Goal: Information Seeking & Learning: Learn about a topic

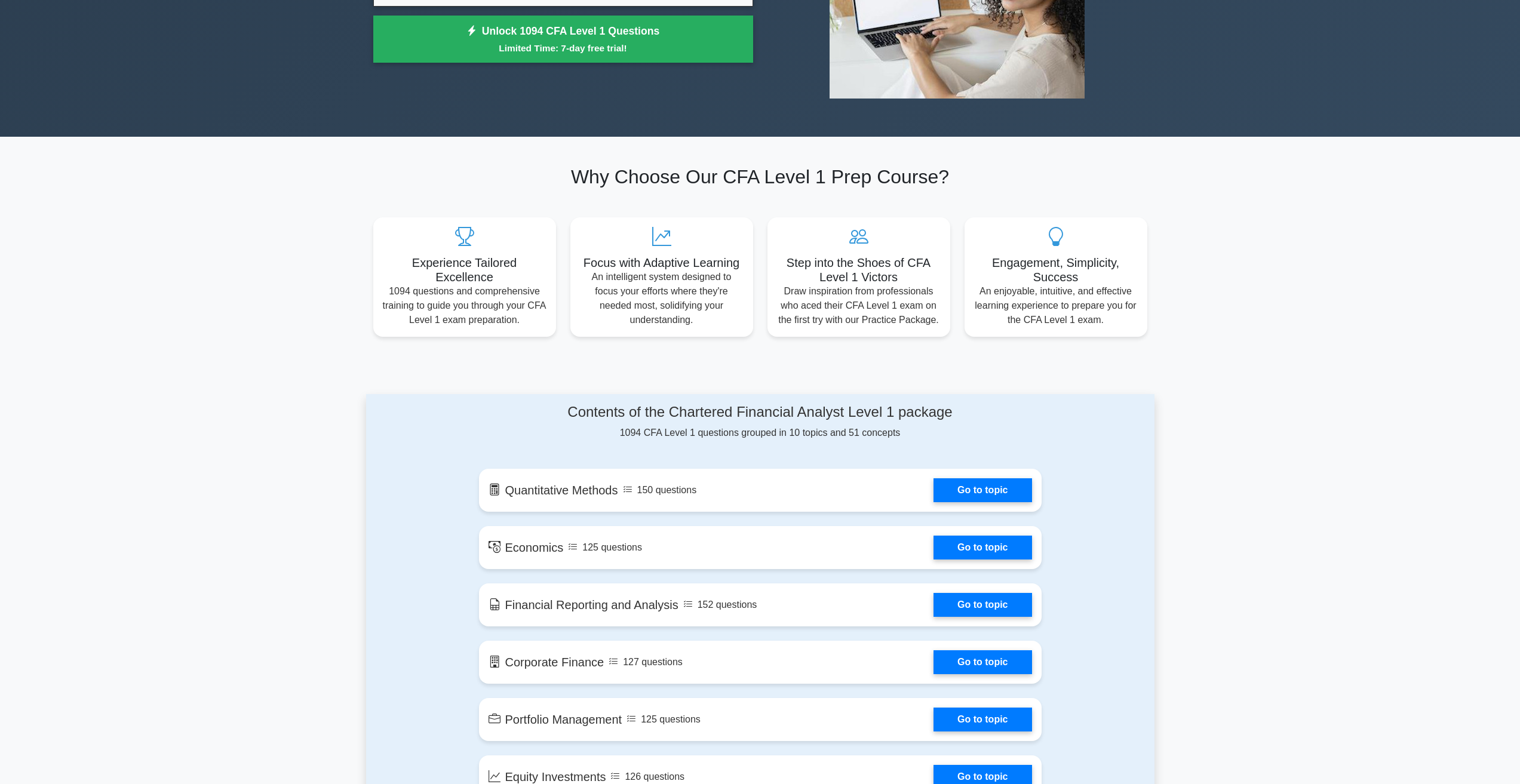
scroll to position [299, 0]
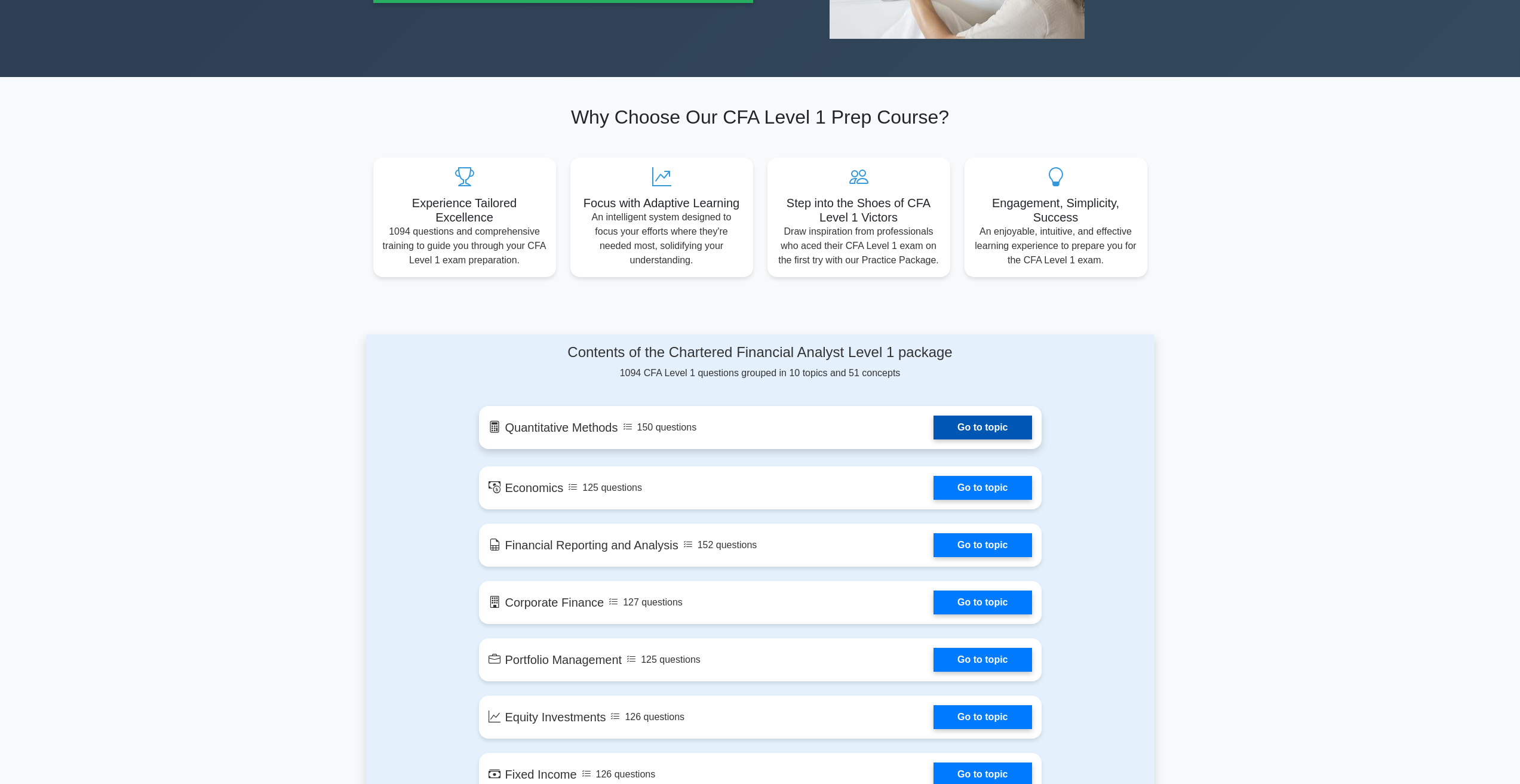
click at [957, 430] on link "Go to topic" at bounding box center [982, 427] width 98 height 24
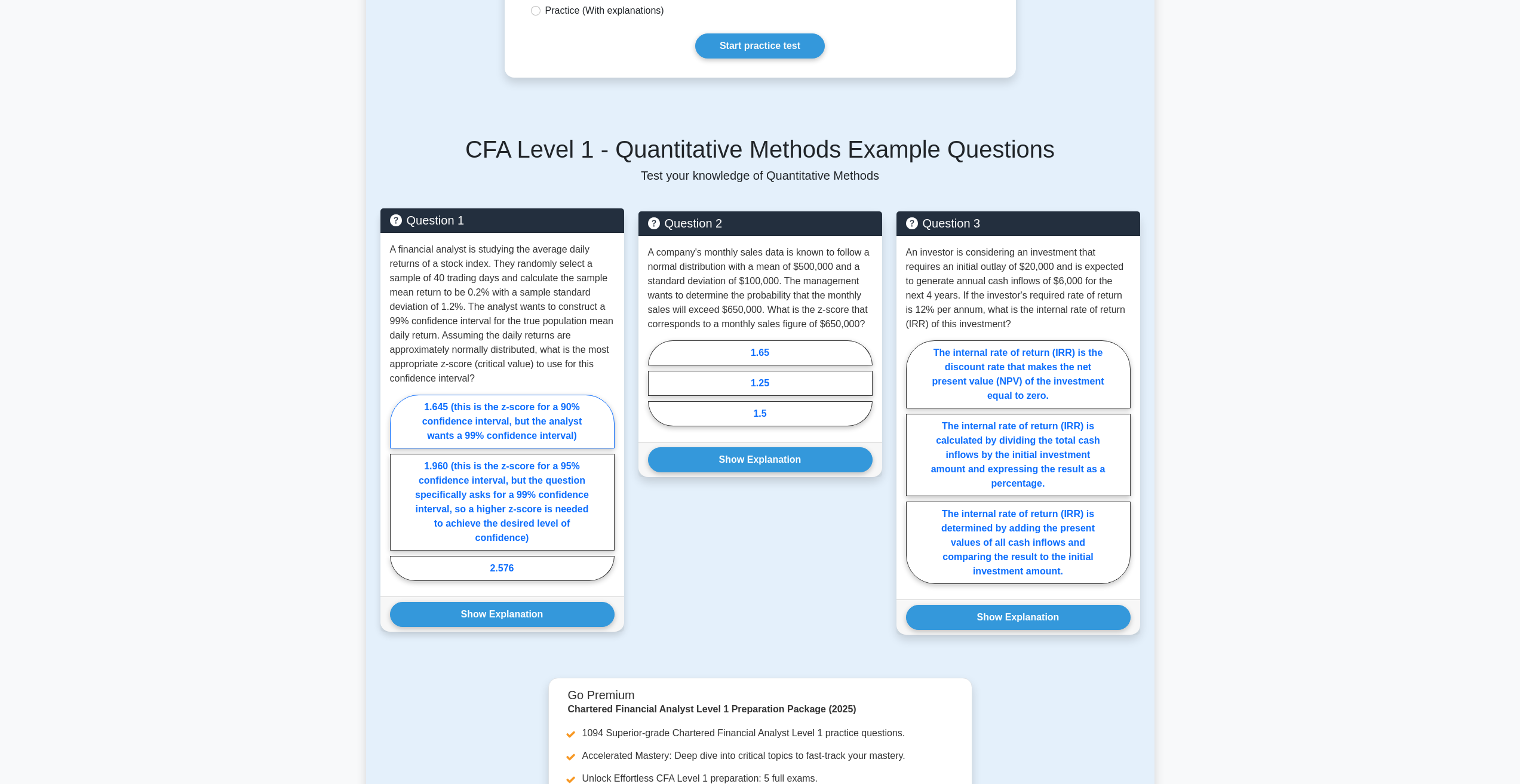
scroll to position [60, 0]
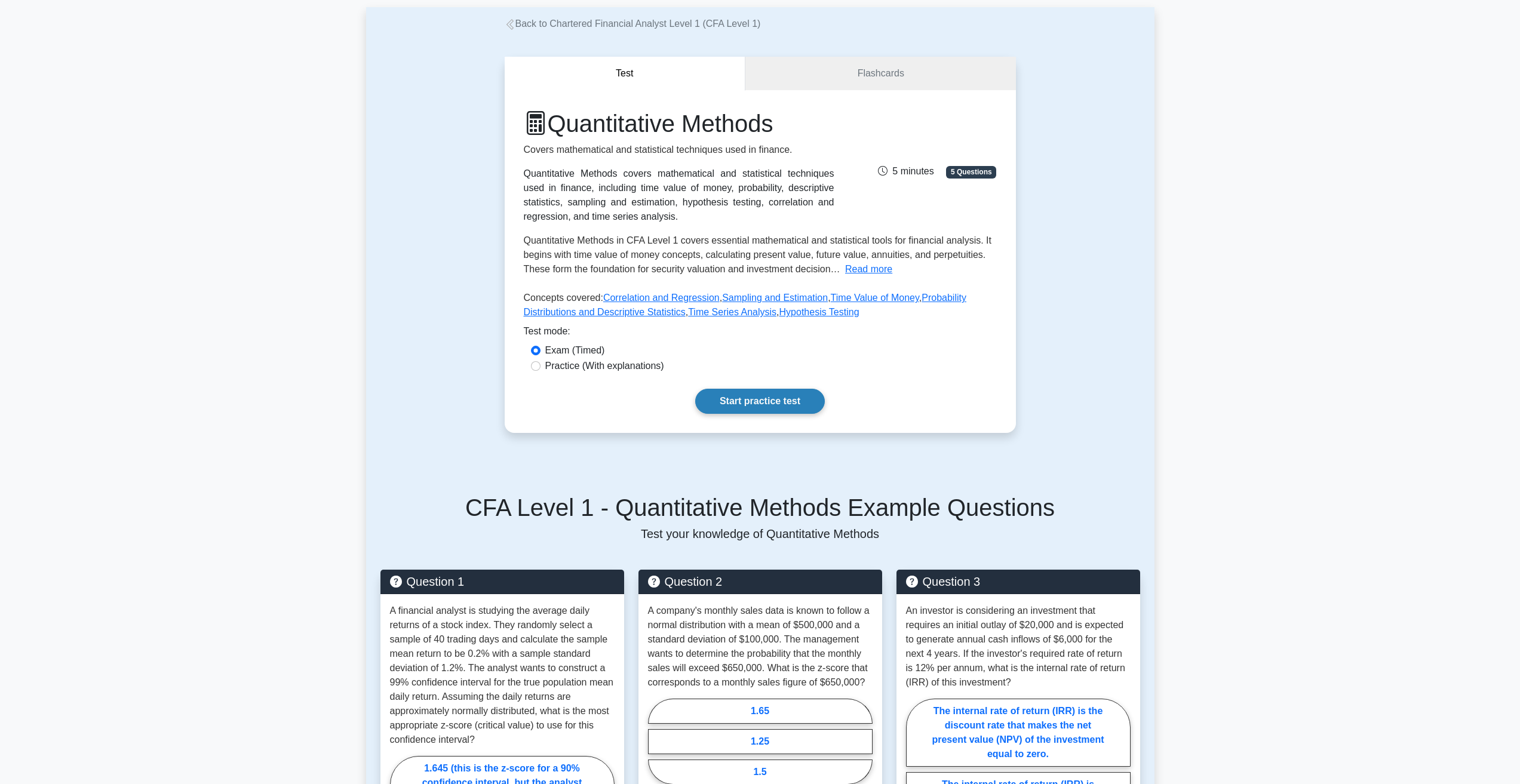
click at [749, 409] on link "Start practice test" at bounding box center [760, 402] width 130 height 25
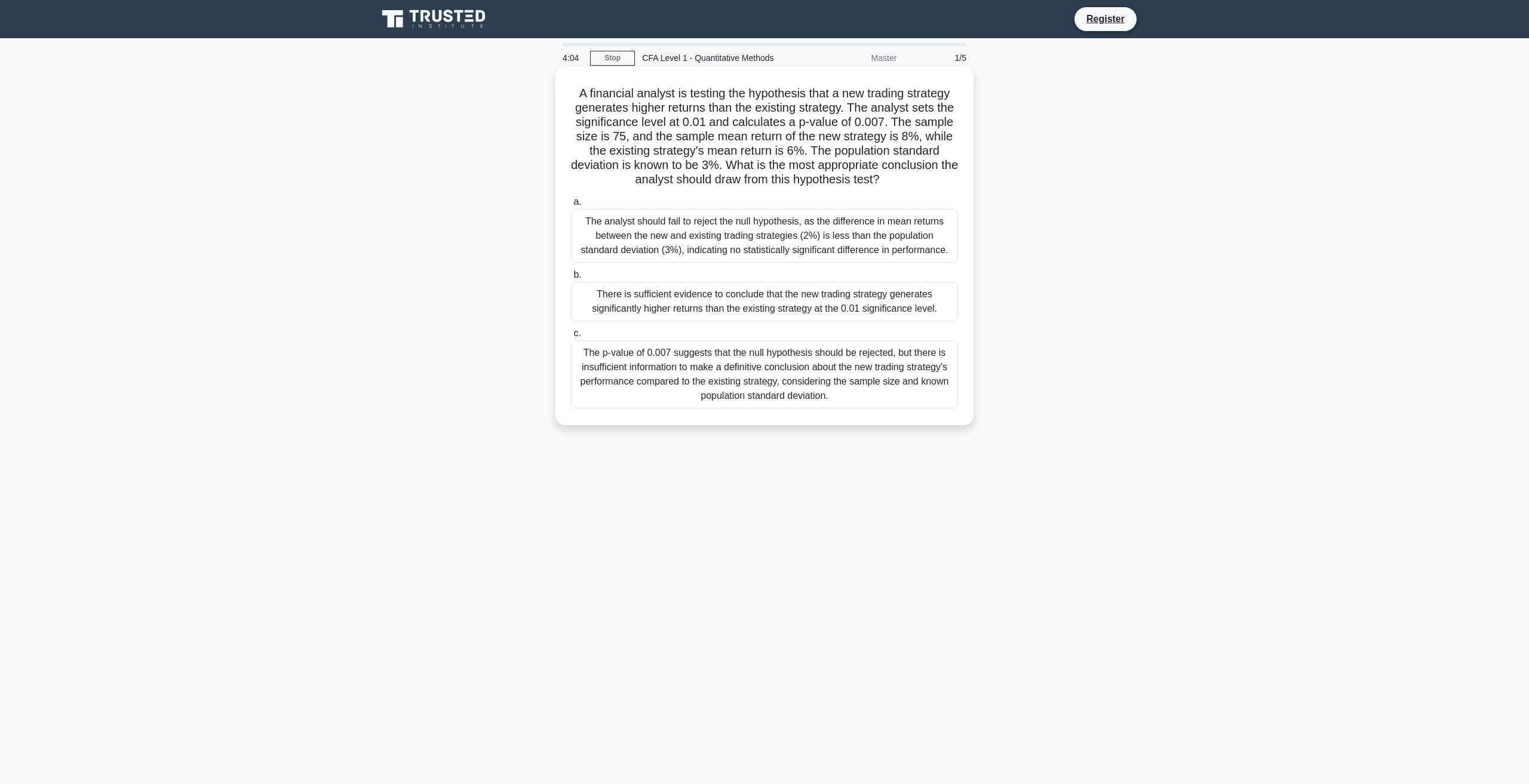
click at [722, 360] on div "The p-value of 0.007 suggests that the null hypothesis should be rejected, but …" at bounding box center [764, 375] width 387 height 68
click at [571, 338] on input "c. The p-value of 0.007 suggests that the null hypothesis should be rejected, b…" at bounding box center [571, 334] width 0 height 8
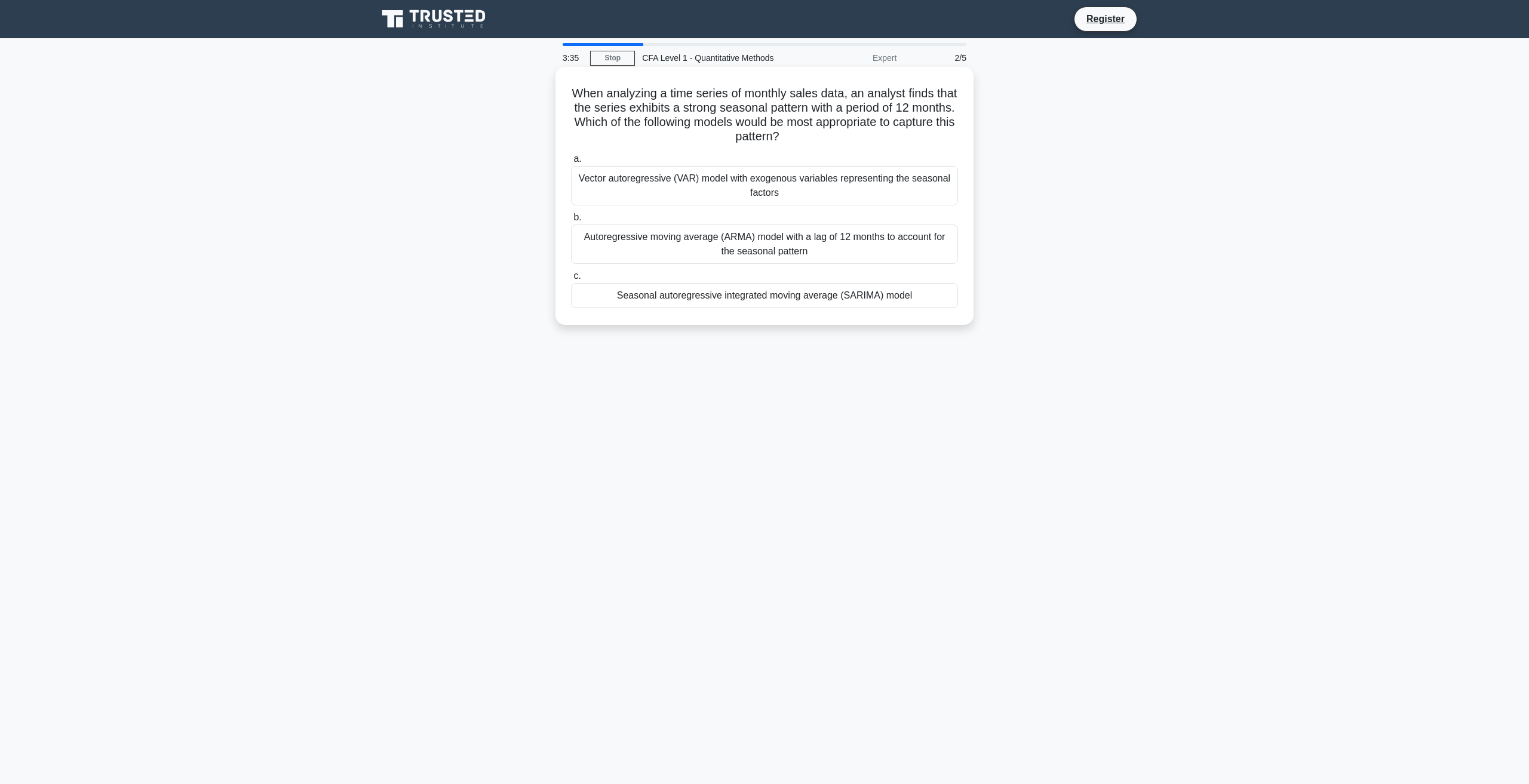
click at [921, 295] on div "Seasonal autoregressive integrated moving average (SARIMA) model" at bounding box center [764, 296] width 387 height 25
click at [571, 280] on input "c. Seasonal autoregressive integrated moving average (SARIMA) model" at bounding box center [571, 277] width 0 height 8
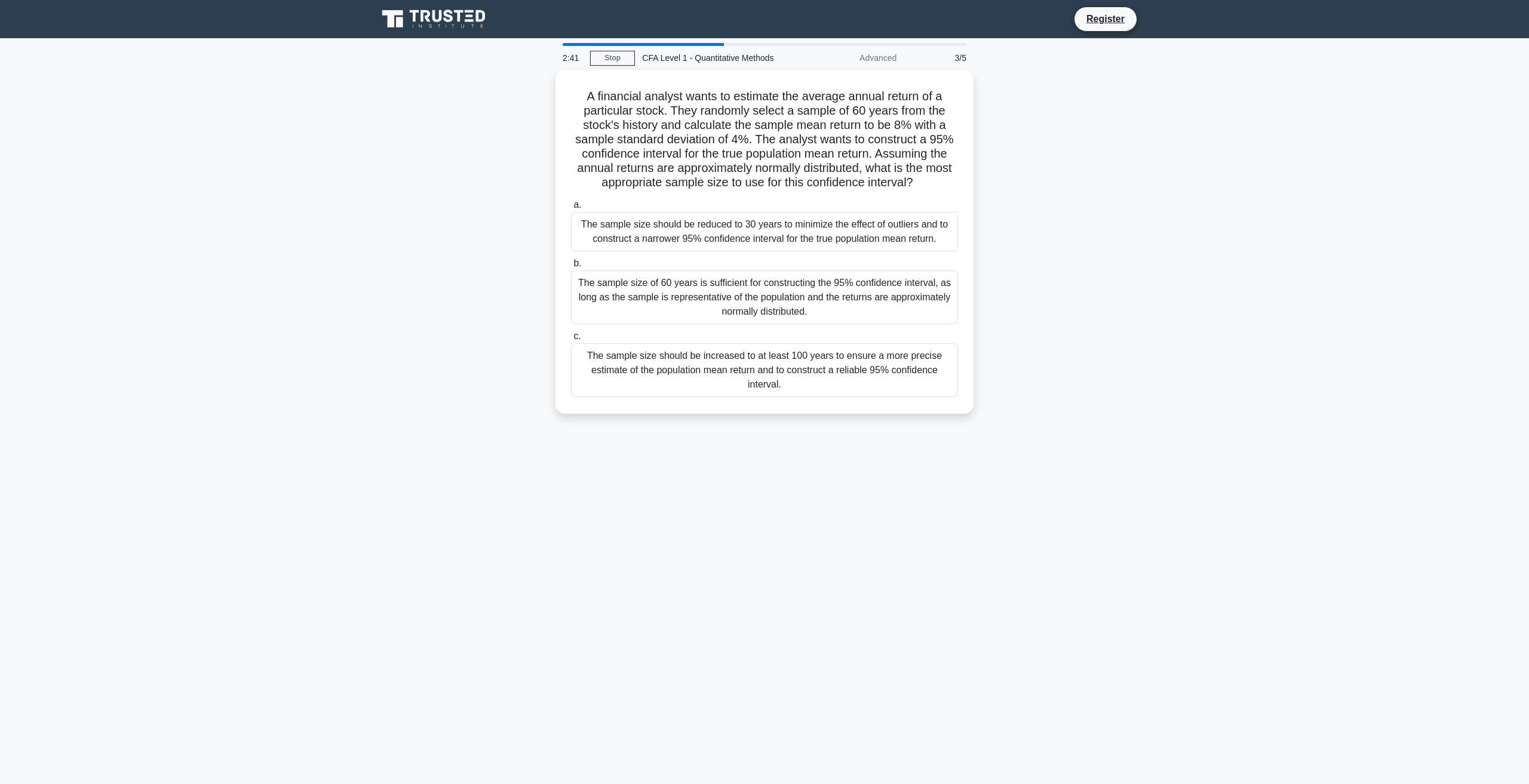
click at [921, 295] on div "The sample size of 60 years is sufficient for constructing the 95% confidence i…" at bounding box center [764, 297] width 387 height 53
click at [571, 268] on input "b. The sample size of 60 years is sufficient for constructing the 95% confidenc…" at bounding box center [571, 264] width 0 height 8
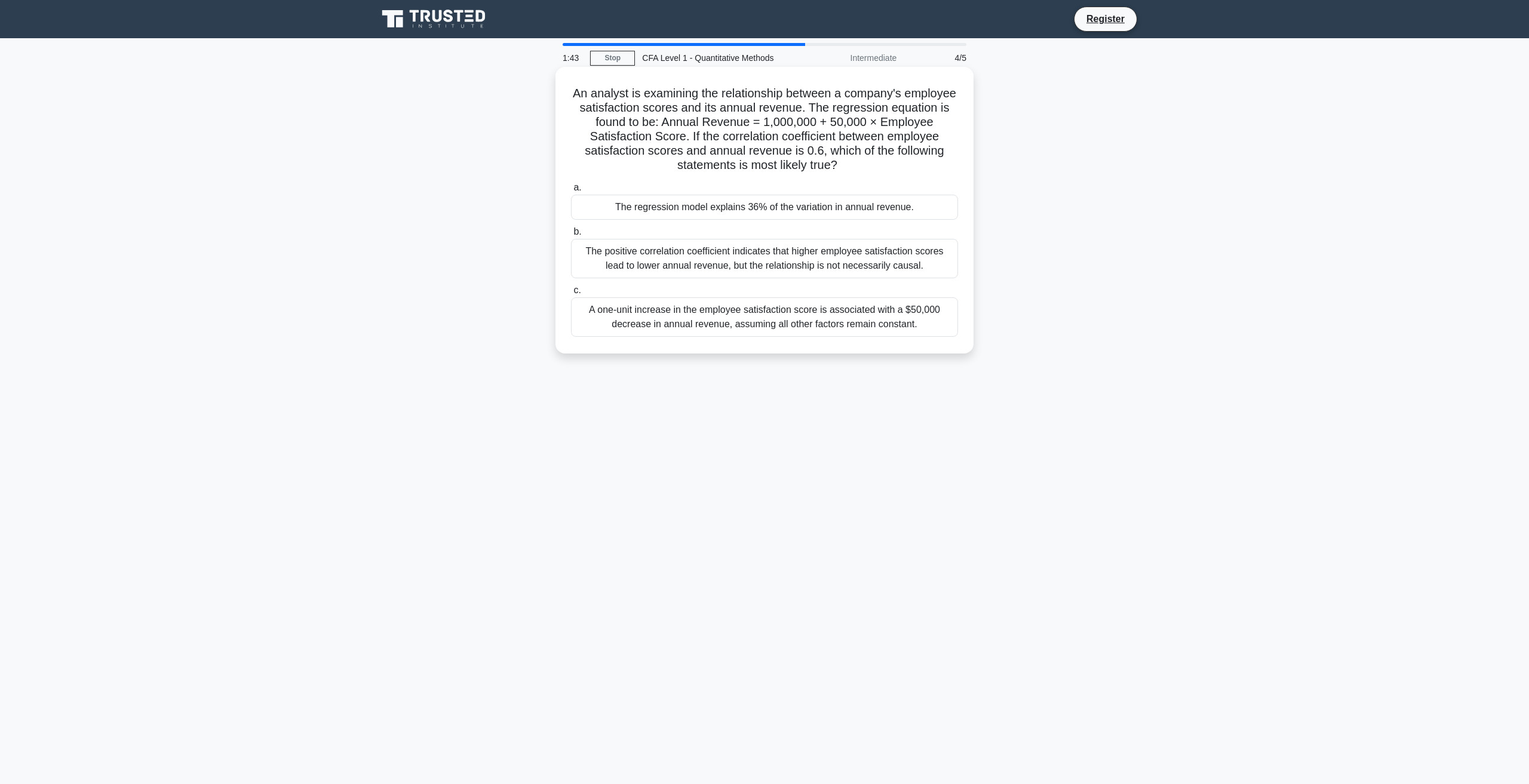
click at [911, 266] on div "The positive correlation coefficient indicates that higher employee satisfactio…" at bounding box center [764, 258] width 387 height 40
click at [571, 236] on input "b. The positive correlation coefficient indicates that higher employee satisfac…" at bounding box center [571, 232] width 0 height 8
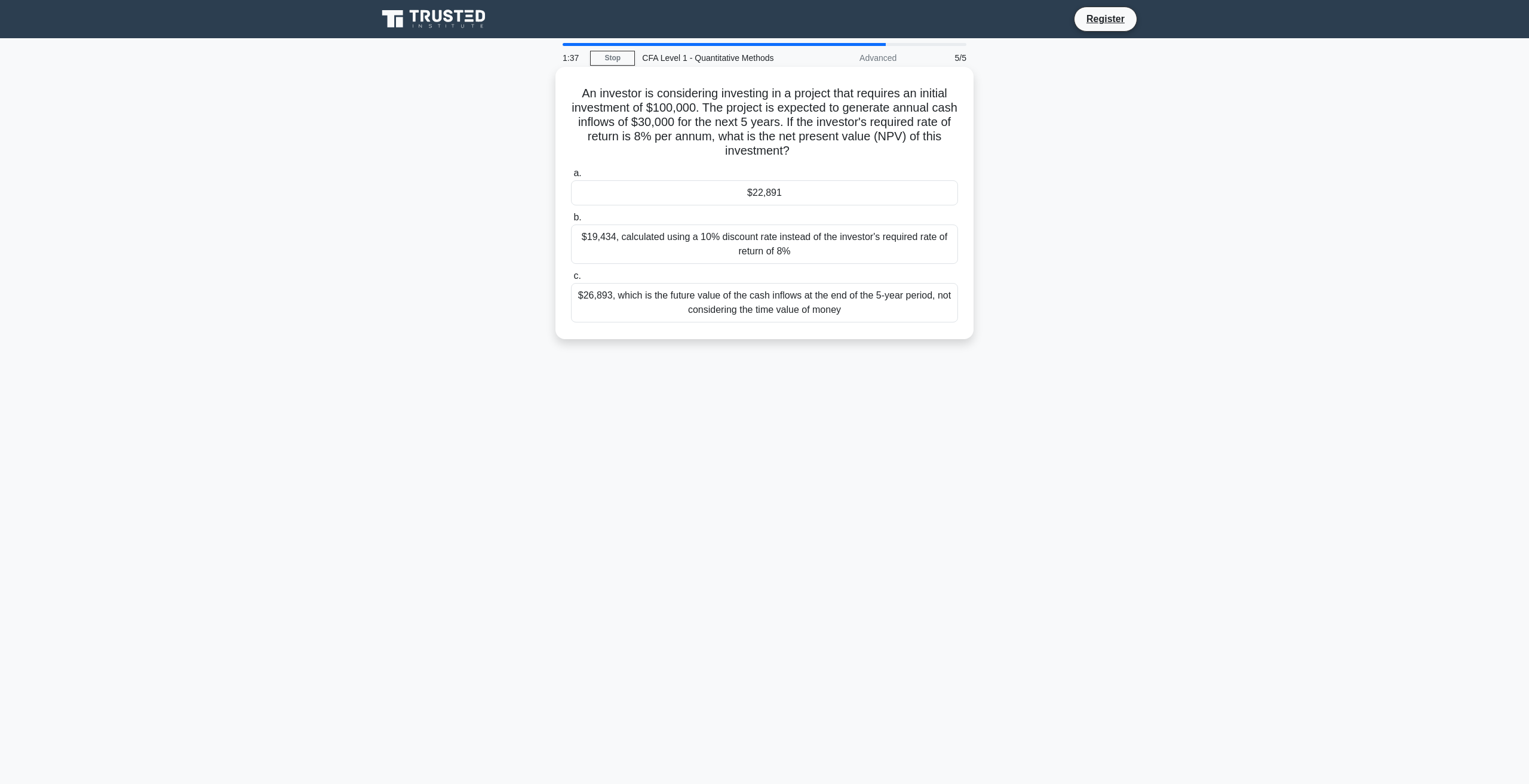
click at [858, 232] on div "$19,434, calculated using a 10% discount rate instead of the investor's require…" at bounding box center [764, 244] width 387 height 40
click at [571, 221] on input "b. $19,434, calculated using a 10% discount rate instead of the investor's requ…" at bounding box center [571, 217] width 0 height 8
